Goal: Information Seeking & Learning: Learn about a topic

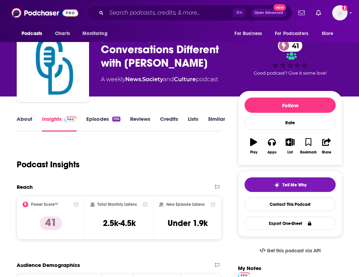
scroll to position [39, 0]
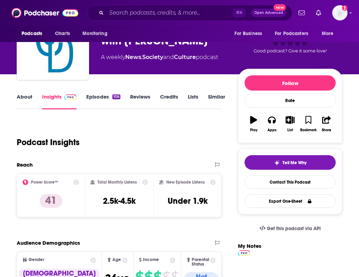
click at [217, 98] on link "Similar" at bounding box center [216, 102] width 17 height 16
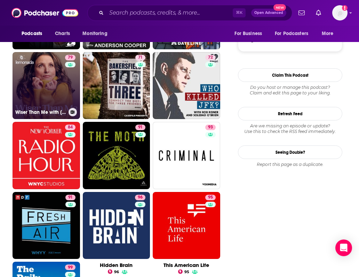
scroll to position [696, 0]
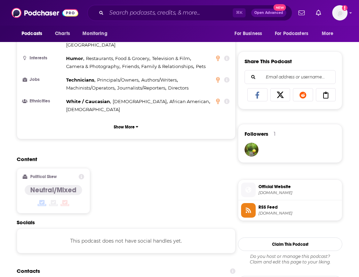
scroll to position [598, 0]
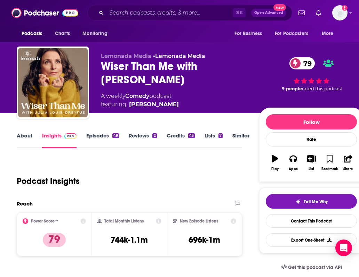
click at [22, 140] on link "About" at bounding box center [25, 140] width 16 height 16
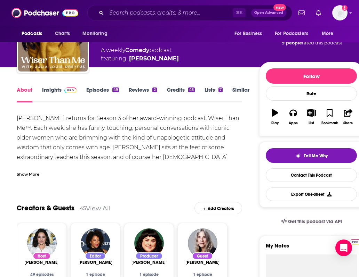
scroll to position [47, 0]
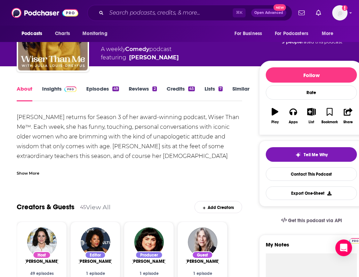
click at [53, 94] on link "Insights" at bounding box center [59, 94] width 34 height 16
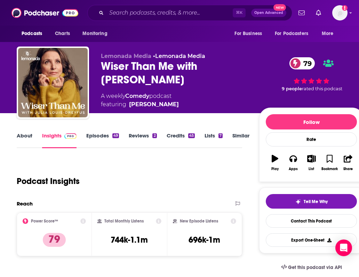
click at [103, 135] on link "Episodes 49" at bounding box center [102, 140] width 33 height 16
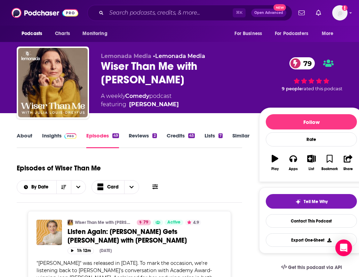
drag, startPoint x: 182, startPoint y: 76, endPoint x: 95, endPoint y: 66, distance: 87.1
click at [95, 66] on div "Lemonada Media • Lemonada Media Wiser Than Me with Julia Louis-Dreyfus 79 A wee…" at bounding box center [190, 84] width 347 height 75
copy h2 "Wiser Than Me with Julia Louis-Dreyfus"
click at [237, 136] on link "Similar" at bounding box center [240, 140] width 17 height 16
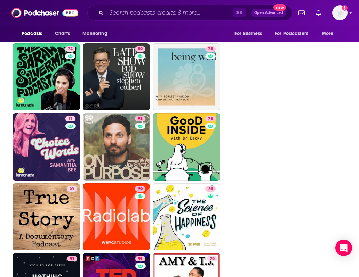
scroll to position [1419, 0]
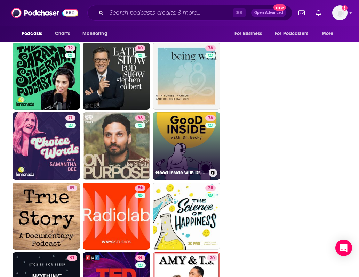
click at [194, 150] on link "78 Good Inside with Dr. Becky" at bounding box center [186, 146] width 67 height 67
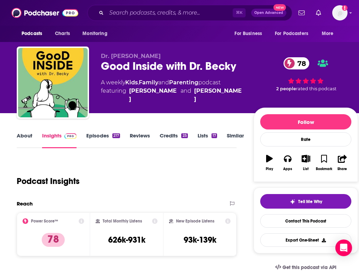
click at [29, 139] on link "About" at bounding box center [25, 140] width 16 height 16
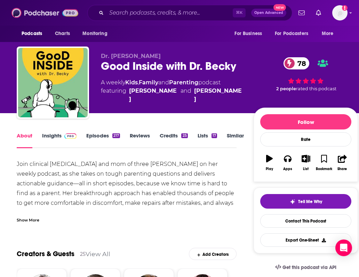
click at [36, 18] on img at bounding box center [44, 12] width 67 height 13
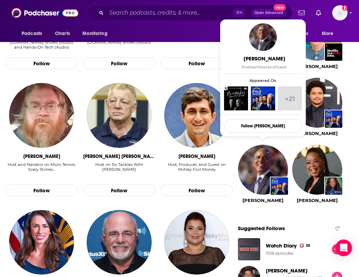
scroll to position [663, 0]
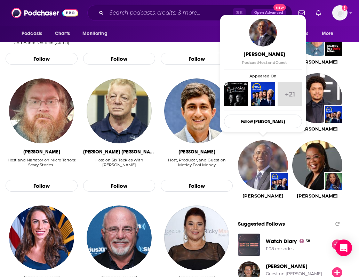
click at [278, 155] on img "Barack Obama" at bounding box center [263, 165] width 50 height 50
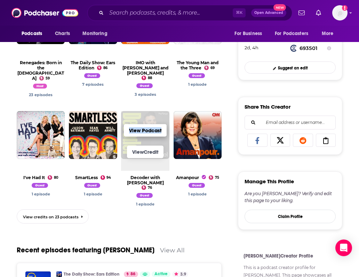
scroll to position [306, 0]
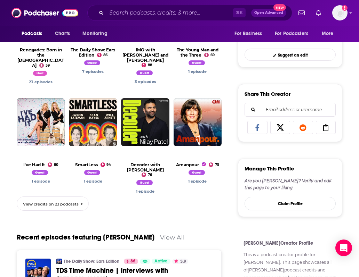
click at [61, 202] on span "View credits on 23 podcasts" at bounding box center [51, 204] width 56 height 5
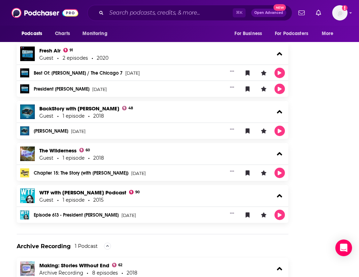
scroll to position [1166, 0]
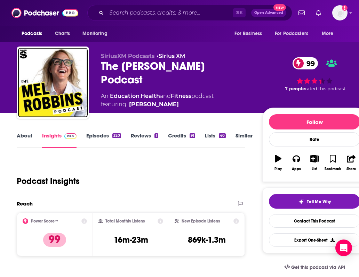
click at [97, 141] on link "Episodes 320" at bounding box center [103, 140] width 35 height 16
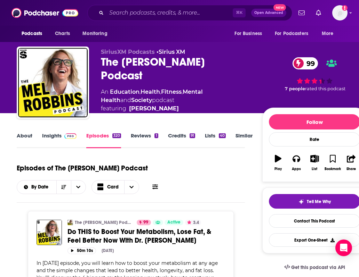
click at [27, 138] on link "About" at bounding box center [25, 140] width 16 height 16
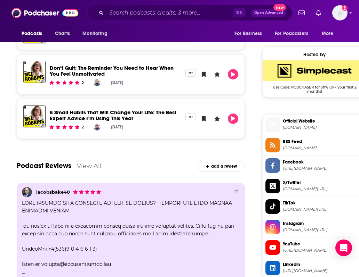
scroll to position [594, 0]
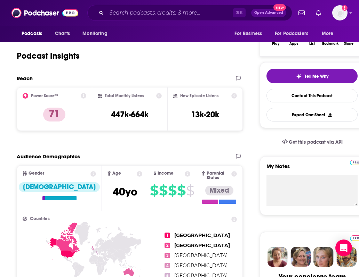
scroll to position [74, 0]
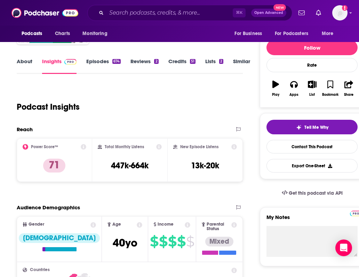
click at [21, 66] on link "About" at bounding box center [25, 66] width 16 height 16
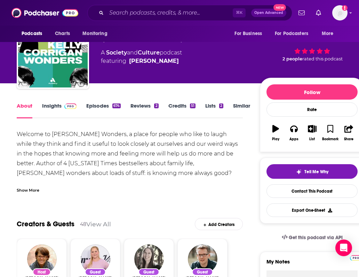
scroll to position [22, 0]
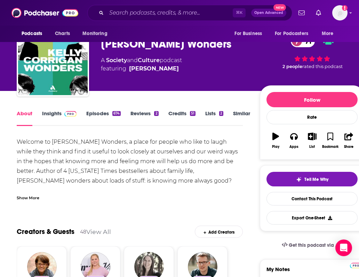
click at [96, 113] on link "Episodes 674" at bounding box center [103, 118] width 34 height 16
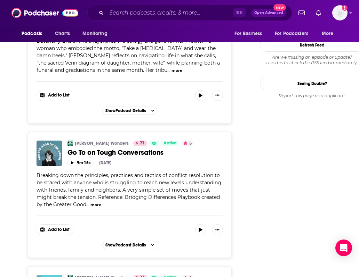
scroll to position [929, 0]
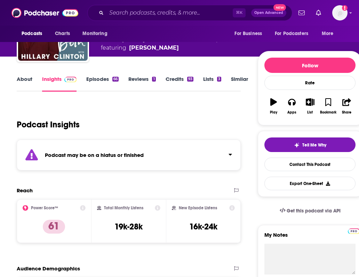
scroll to position [62, 0]
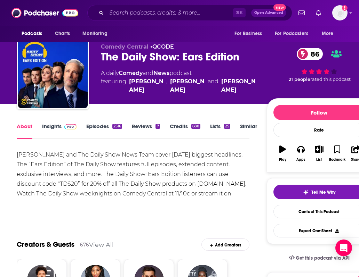
scroll to position [18, 0]
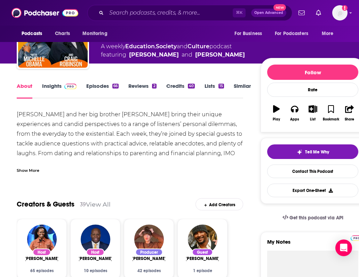
scroll to position [53, 0]
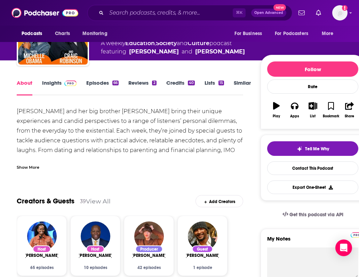
click at [99, 83] on link "Episodes 66" at bounding box center [102, 88] width 32 height 16
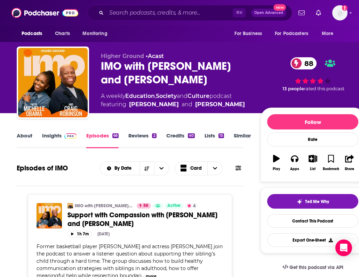
drag, startPoint x: 207, startPoint y: 80, endPoint x: 98, endPoint y: 68, distance: 110.1
click at [98, 68] on div "Higher Ground • Acast IMO with Michelle Obama and Craig Robinson 88 A weekly Ed…" at bounding box center [191, 84] width 348 height 75
copy h2 "IMO with Michelle Obama and Craig Robinson"
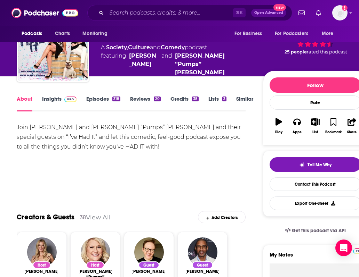
scroll to position [38, 0]
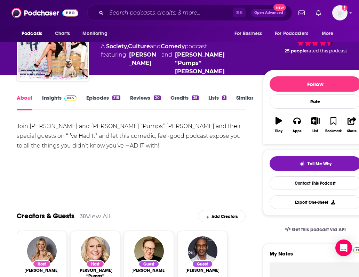
click at [104, 102] on link "Episodes 318" at bounding box center [103, 103] width 34 height 16
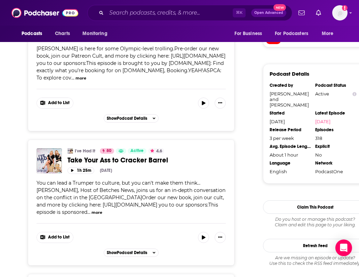
scroll to position [662, 0]
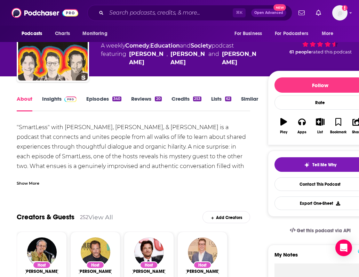
scroll to position [38, 0]
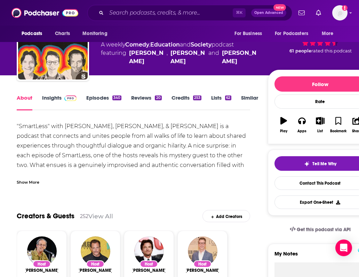
click at [97, 99] on link "Episodes 340" at bounding box center [103, 103] width 35 height 16
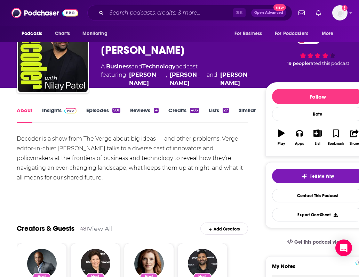
scroll to position [35, 0]
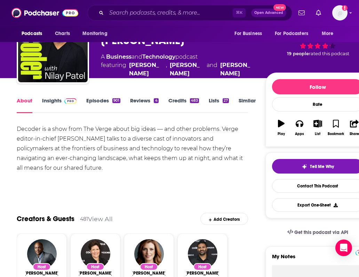
click at [105, 105] on link "Episodes 901" at bounding box center [103, 105] width 34 height 16
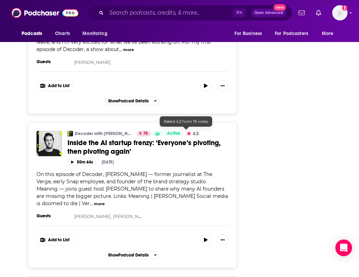
scroll to position [1882, 0]
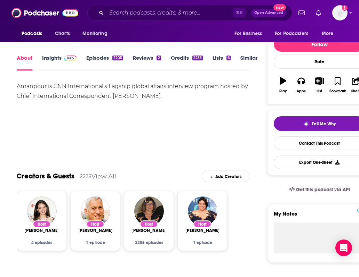
scroll to position [76, 0]
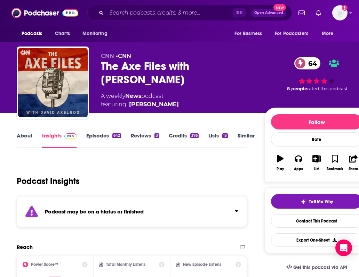
click at [24, 141] on link "About" at bounding box center [25, 140] width 16 height 16
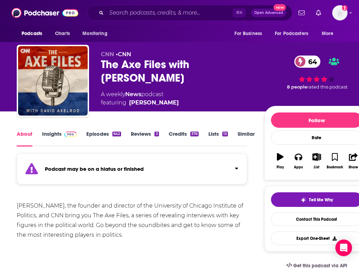
scroll to position [2, 0]
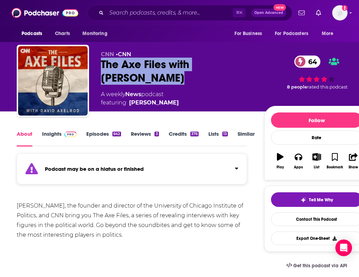
drag, startPoint x: 145, startPoint y: 76, endPoint x: 95, endPoint y: 67, distance: 50.7
click at [95, 67] on div "CNN • CNN The Axe Files with David Axelrod 64 A weekly News podcast featuring D…" at bounding box center [193, 82] width 352 height 75
copy h1 "The Axe Files with David Axelrod"
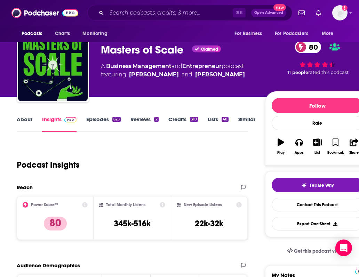
scroll to position [17, 0]
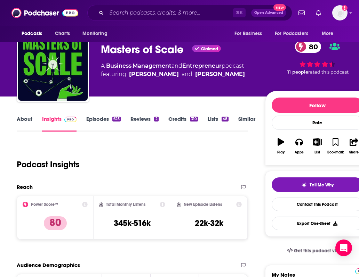
click at [26, 122] on link "About" at bounding box center [25, 124] width 16 height 16
